Goal: Task Accomplishment & Management: Manage account settings

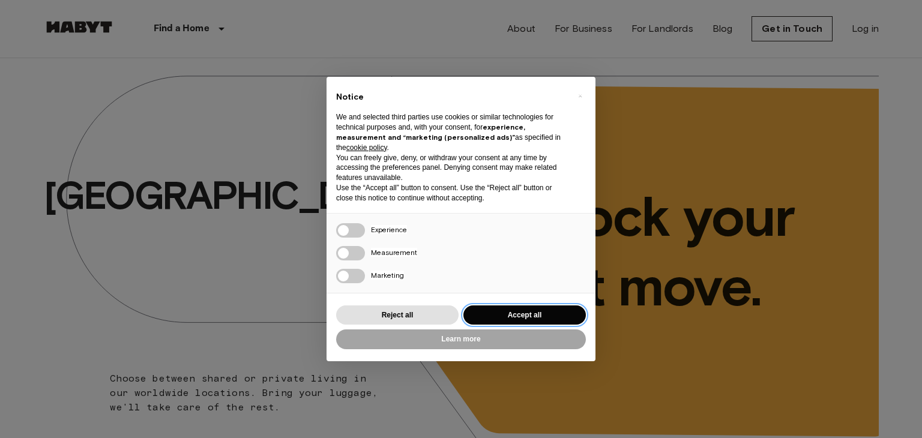
click at [506, 313] on button "Accept all" at bounding box center [524, 315] width 122 height 20
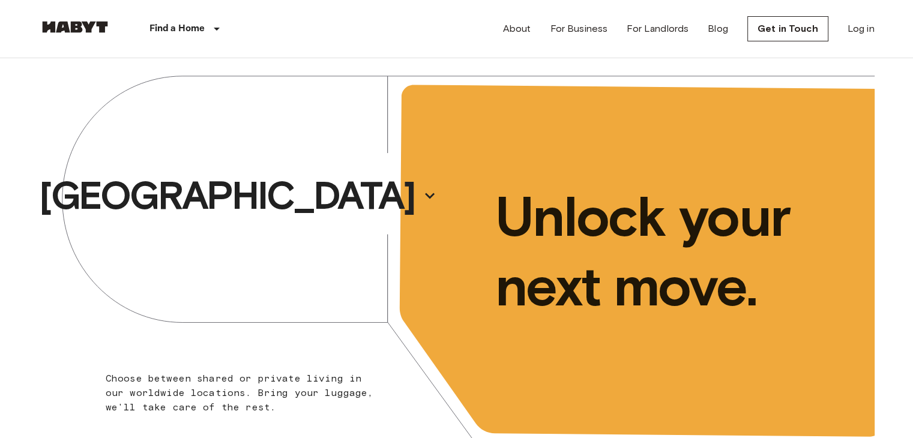
click at [865, 19] on div "About For Business For Landlords Blog Get in Touch Log in" at bounding box center [688, 29] width 371 height 58
click at [865, 25] on link "Log in" at bounding box center [860, 29] width 27 height 14
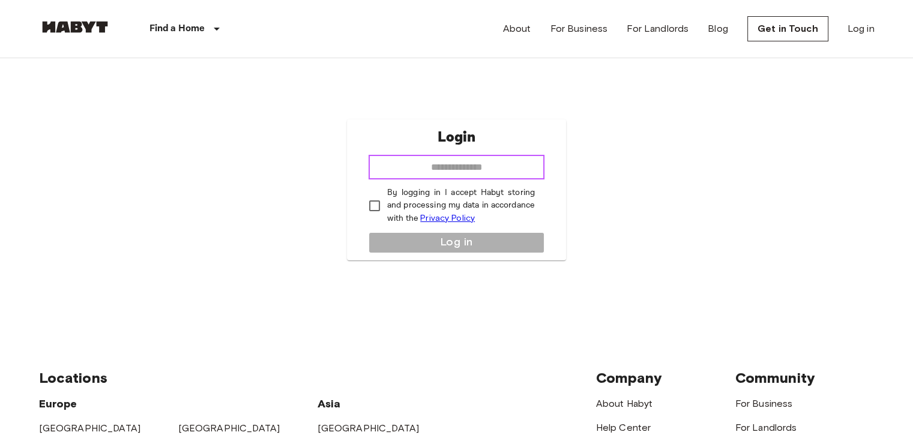
click at [494, 160] on input "email" at bounding box center [456, 167] width 176 height 24
type input "**********"
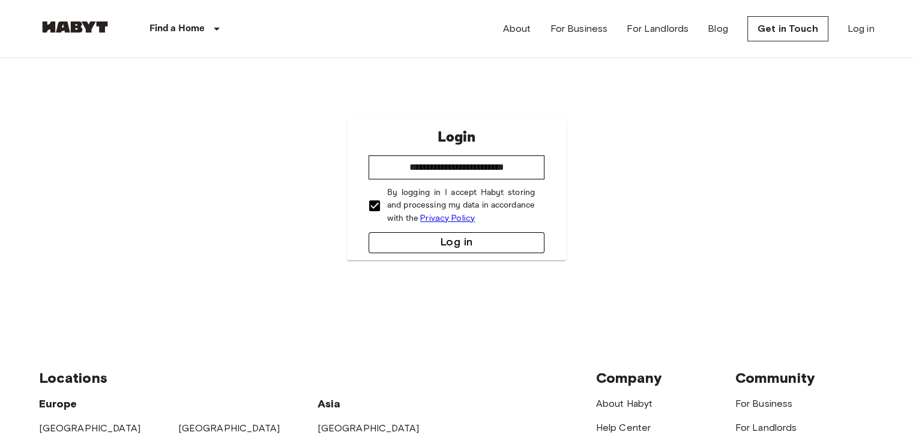
click at [430, 240] on button "Log in" at bounding box center [456, 242] width 176 height 21
